Goal: Task Accomplishment & Management: Use online tool/utility

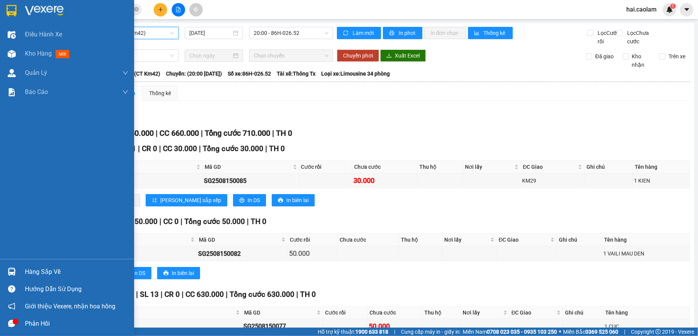
click at [33, 273] on div "Hàng sắp về" at bounding box center [76, 271] width 103 height 11
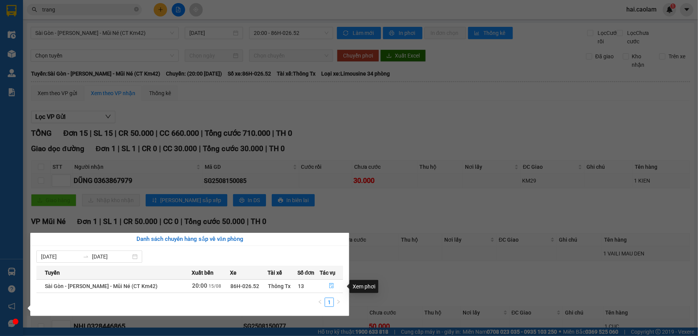
click at [333, 287] on button "button" at bounding box center [331, 286] width 23 height 12
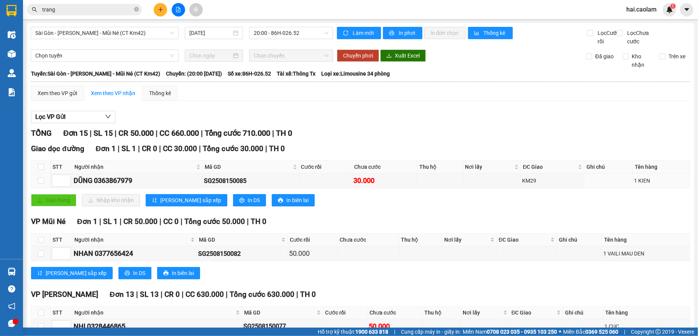
scroll to position [241, 0]
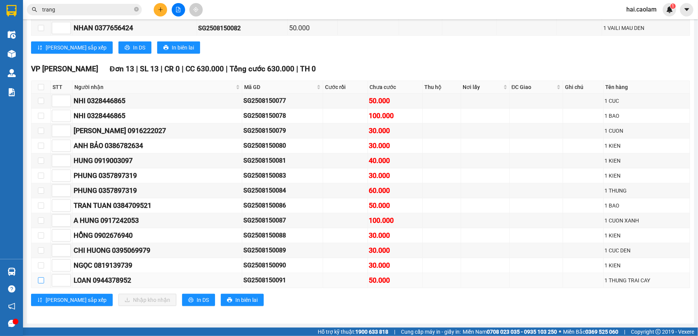
click at [43, 280] on input "checkbox" at bounding box center [41, 280] width 6 height 6
checkbox input "true"
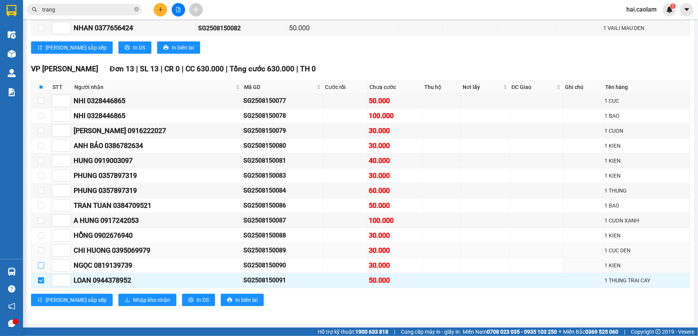
drag, startPoint x: 40, startPoint y: 264, endPoint x: 43, endPoint y: 256, distance: 8.6
click at [41, 264] on input "checkbox" at bounding box center [41, 265] width 6 height 6
checkbox input "true"
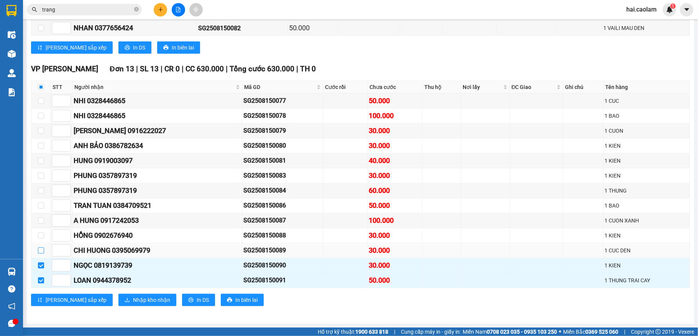
click at [43, 248] on input "checkbox" at bounding box center [41, 250] width 6 height 6
checkbox input "true"
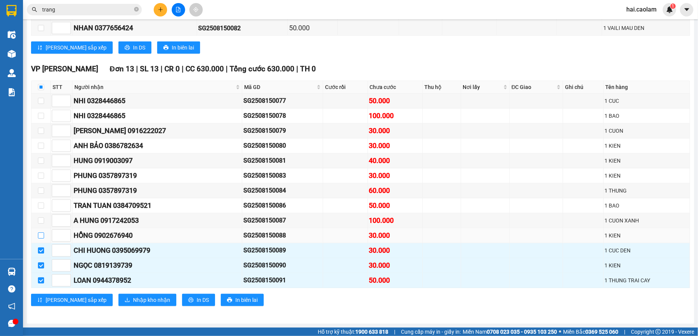
drag, startPoint x: 42, startPoint y: 235, endPoint x: 42, endPoint y: 222, distance: 12.7
click at [42, 235] on input "checkbox" at bounding box center [41, 235] width 6 height 6
checkbox input "true"
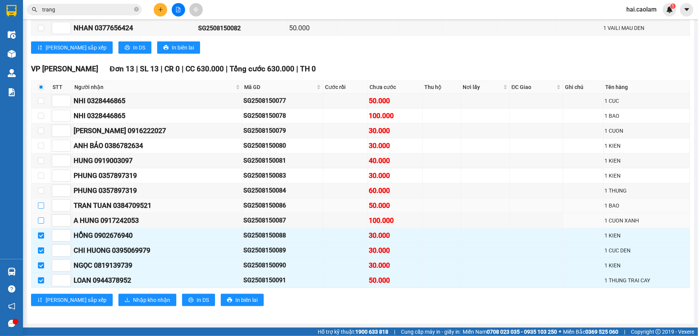
drag, startPoint x: 42, startPoint y: 218, endPoint x: 42, endPoint y: 205, distance: 12.3
click at [42, 217] on input "checkbox" at bounding box center [41, 220] width 6 height 6
checkbox input "true"
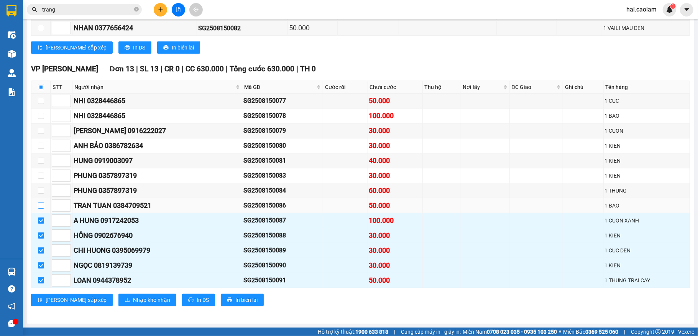
click at [41, 202] on input "checkbox" at bounding box center [41, 205] width 6 height 6
checkbox input "true"
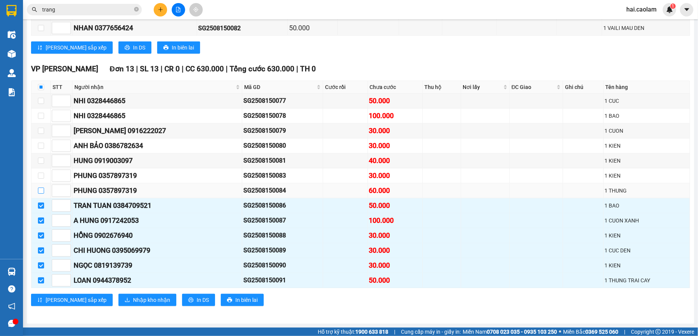
click at [41, 189] on input "checkbox" at bounding box center [41, 190] width 6 height 6
checkbox input "true"
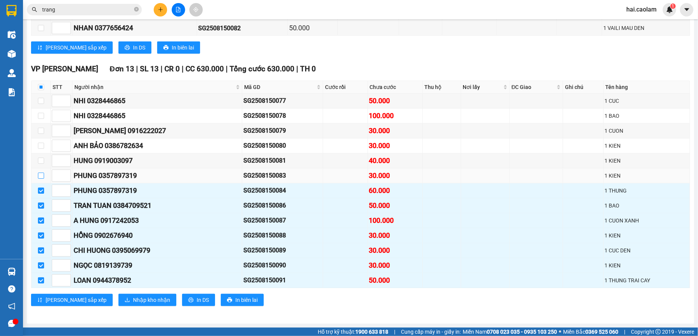
click at [41, 172] on input "checkbox" at bounding box center [41, 175] width 6 height 6
checkbox input "true"
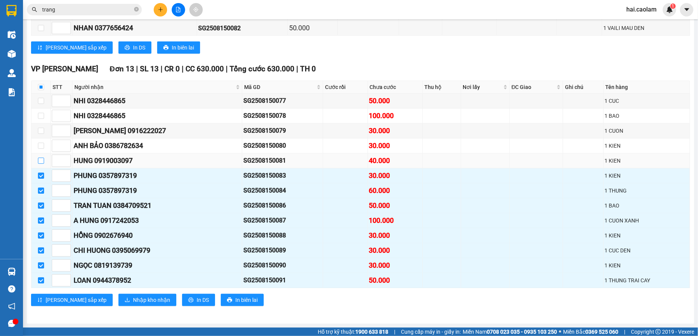
click at [40, 158] on input "checkbox" at bounding box center [41, 161] width 6 height 6
checkbox input "true"
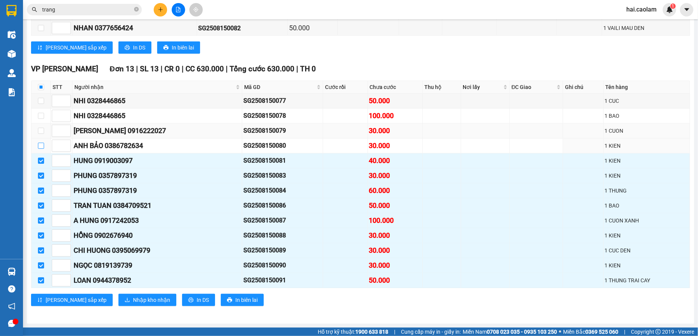
drag, startPoint x: 42, startPoint y: 143, endPoint x: 44, endPoint y: 132, distance: 10.8
click at [42, 143] on input "checkbox" at bounding box center [41, 146] width 6 height 6
checkbox input "true"
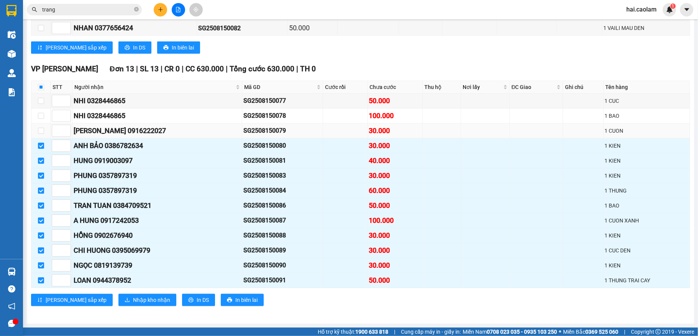
drag, startPoint x: 44, startPoint y: 129, endPoint x: 40, endPoint y: 120, distance: 9.6
click at [40, 123] on td at bounding box center [40, 130] width 19 height 15
click at [42, 128] on input "checkbox" at bounding box center [41, 131] width 6 height 6
checkbox input "true"
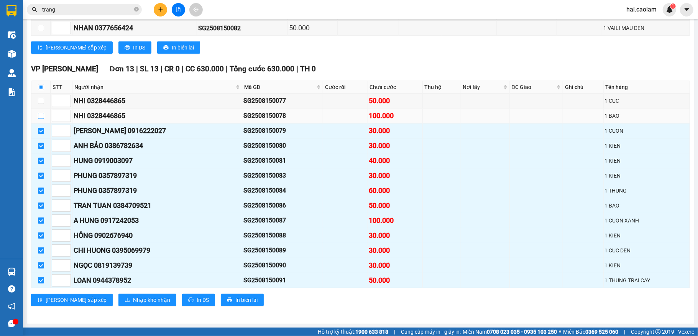
click at [43, 113] on input "checkbox" at bounding box center [41, 116] width 6 height 6
checkbox input "true"
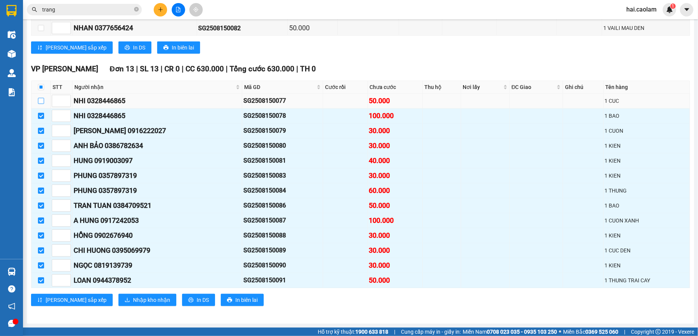
click at [41, 98] on input "checkbox" at bounding box center [41, 101] width 6 height 6
checkbox input "true"
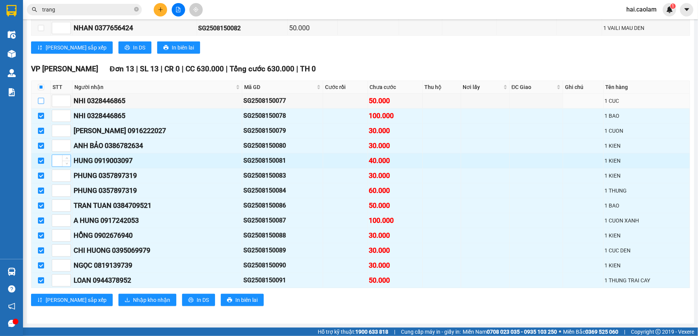
checkbox input "true"
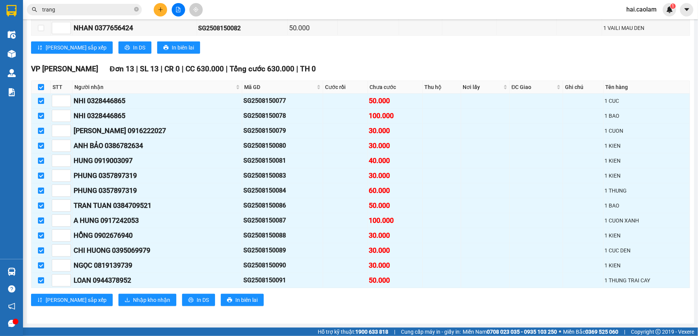
scroll to position [36, 0]
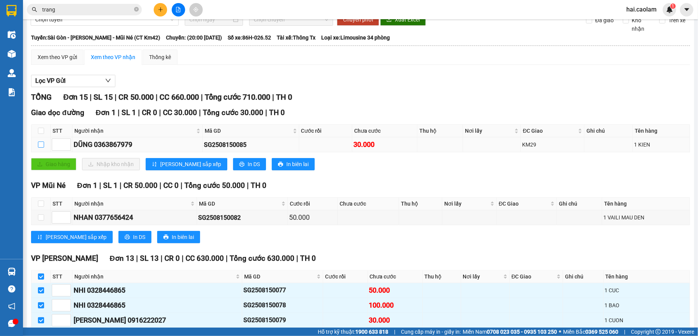
click at [39, 148] on input "checkbox" at bounding box center [41, 144] width 6 height 6
checkbox input "true"
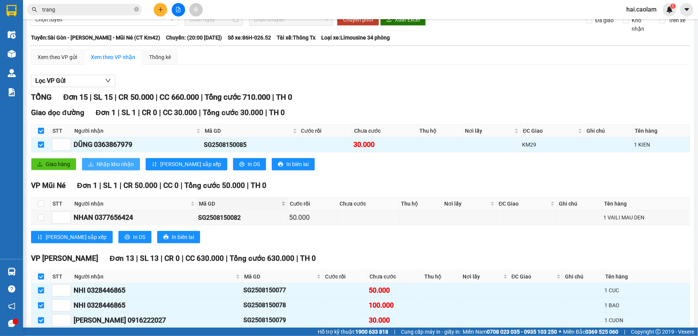
drag, startPoint x: 120, startPoint y: 174, endPoint x: 245, endPoint y: 218, distance: 132.4
click at [118, 168] on span "Nhập kho nhận" at bounding box center [115, 164] width 37 height 8
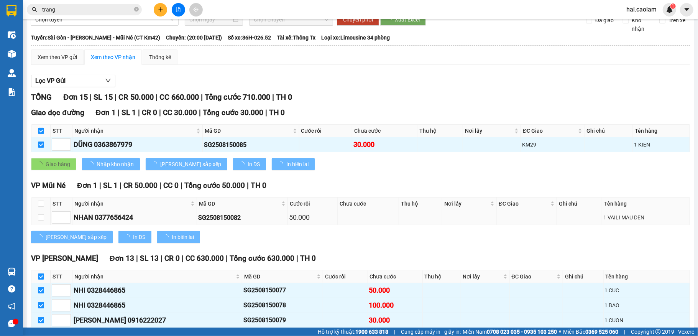
checkbox input "false"
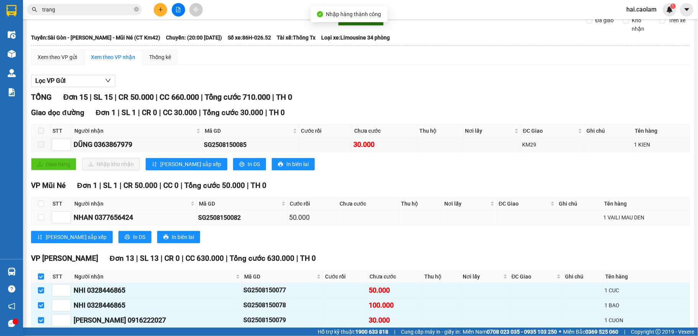
scroll to position [241, 0]
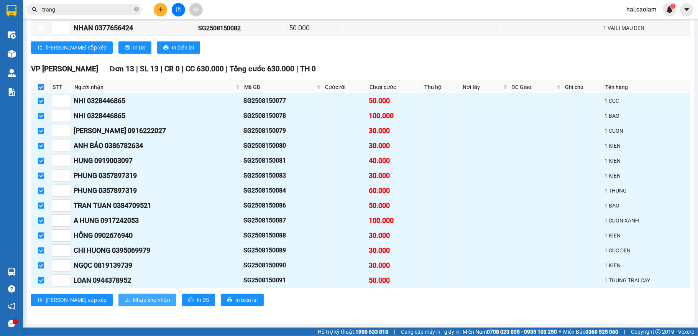
click at [133, 301] on span "Nhập kho nhận" at bounding box center [151, 300] width 37 height 8
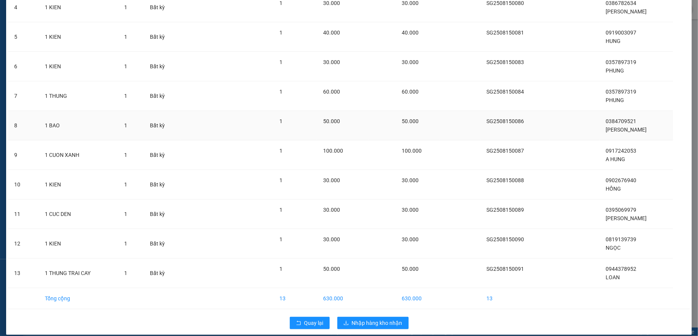
scroll to position [170, 0]
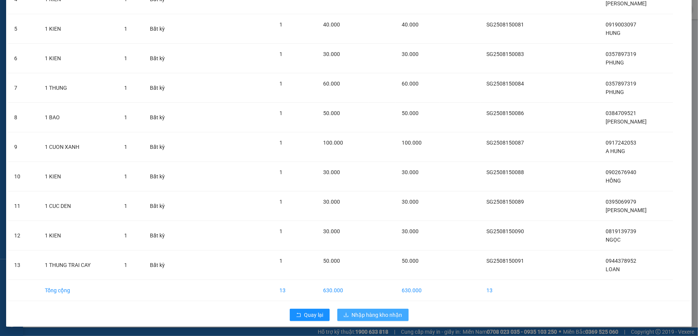
click at [373, 315] on span "Nhập hàng kho nhận" at bounding box center [377, 314] width 51 height 8
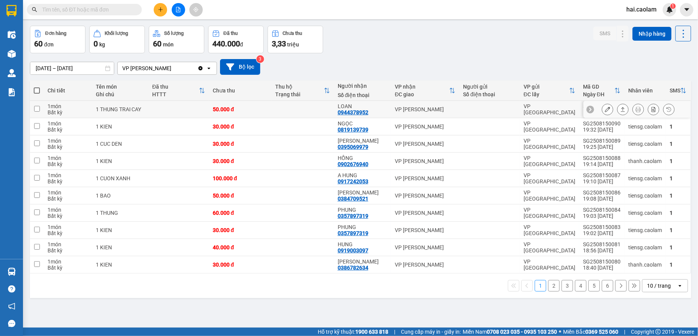
scroll to position [35, 0]
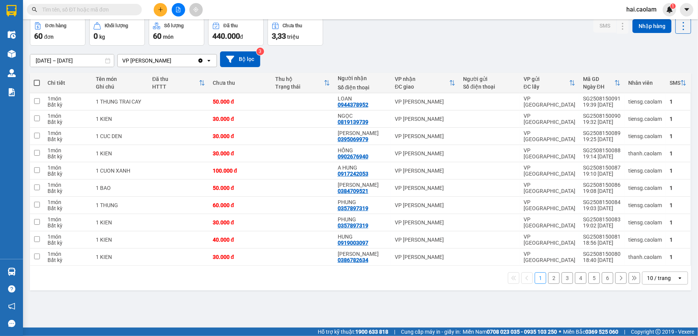
click at [548, 279] on button "2" at bounding box center [553, 277] width 11 height 11
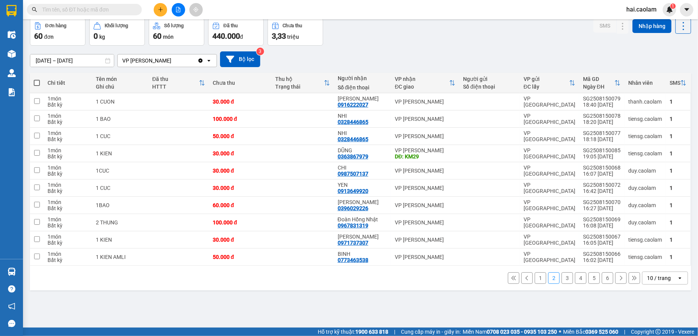
click at [562, 278] on button "3" at bounding box center [567, 277] width 11 height 11
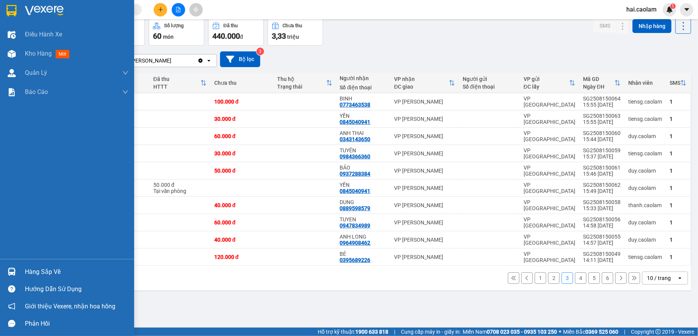
drag, startPoint x: 54, startPoint y: 272, endPoint x: 71, endPoint y: 272, distance: 16.9
click at [54, 272] on div "Hàng sắp về" at bounding box center [76, 271] width 103 height 11
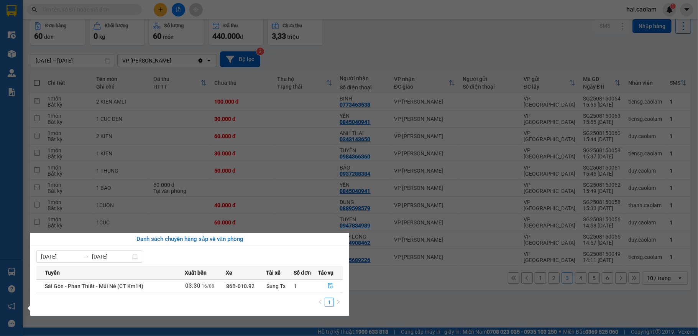
click at [300, 178] on section "Kết quả tìm kiếm ( 0 ) Bộ lọc Gửi 3 ngày gần nhất No Data hai.caolam 1 Điều hàn…" at bounding box center [349, 168] width 698 height 336
